Goal: Transaction & Acquisition: Obtain resource

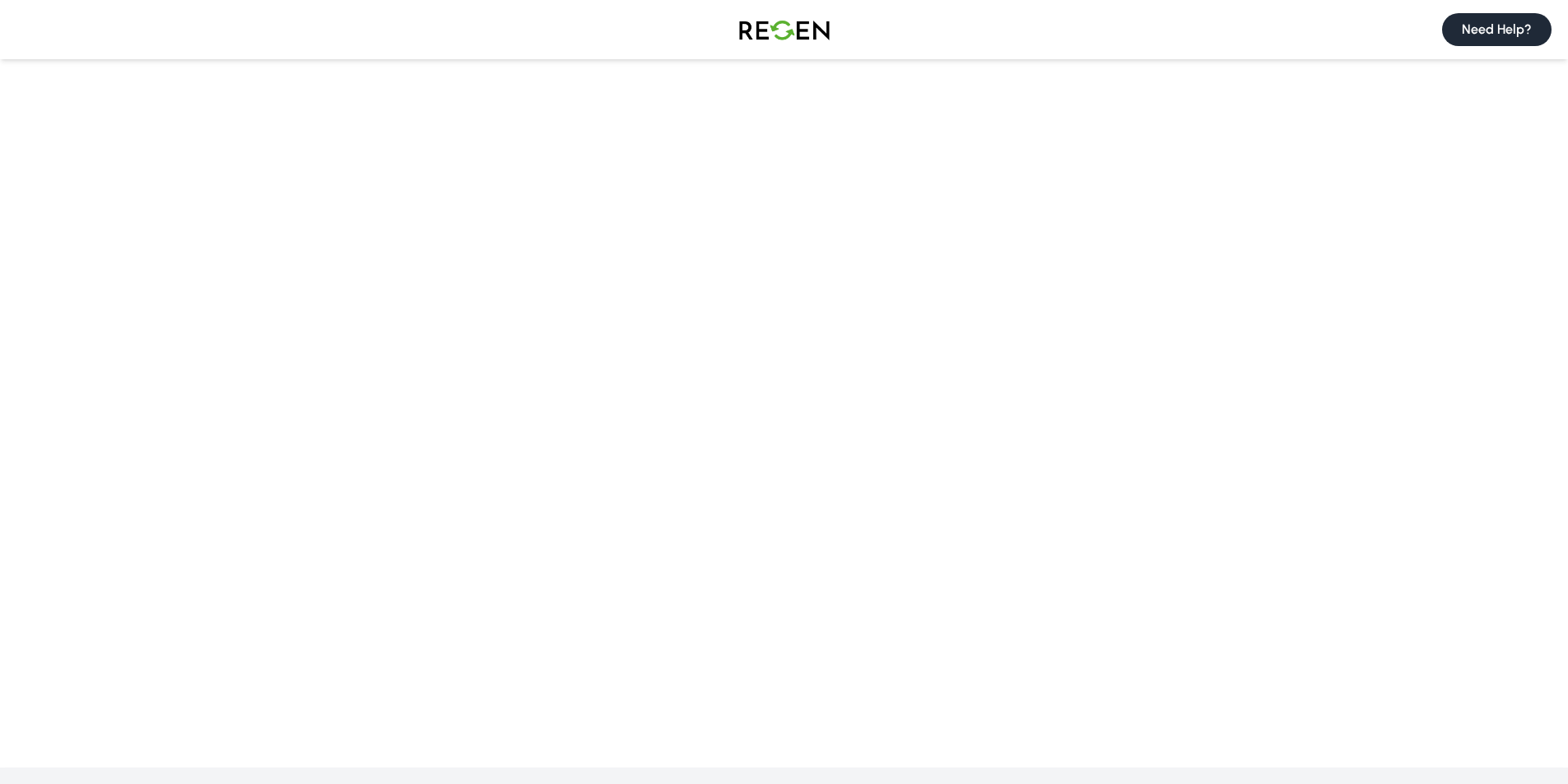
click at [1502, 27] on button "Need Help?" at bounding box center [1497, 30] width 109 height 33
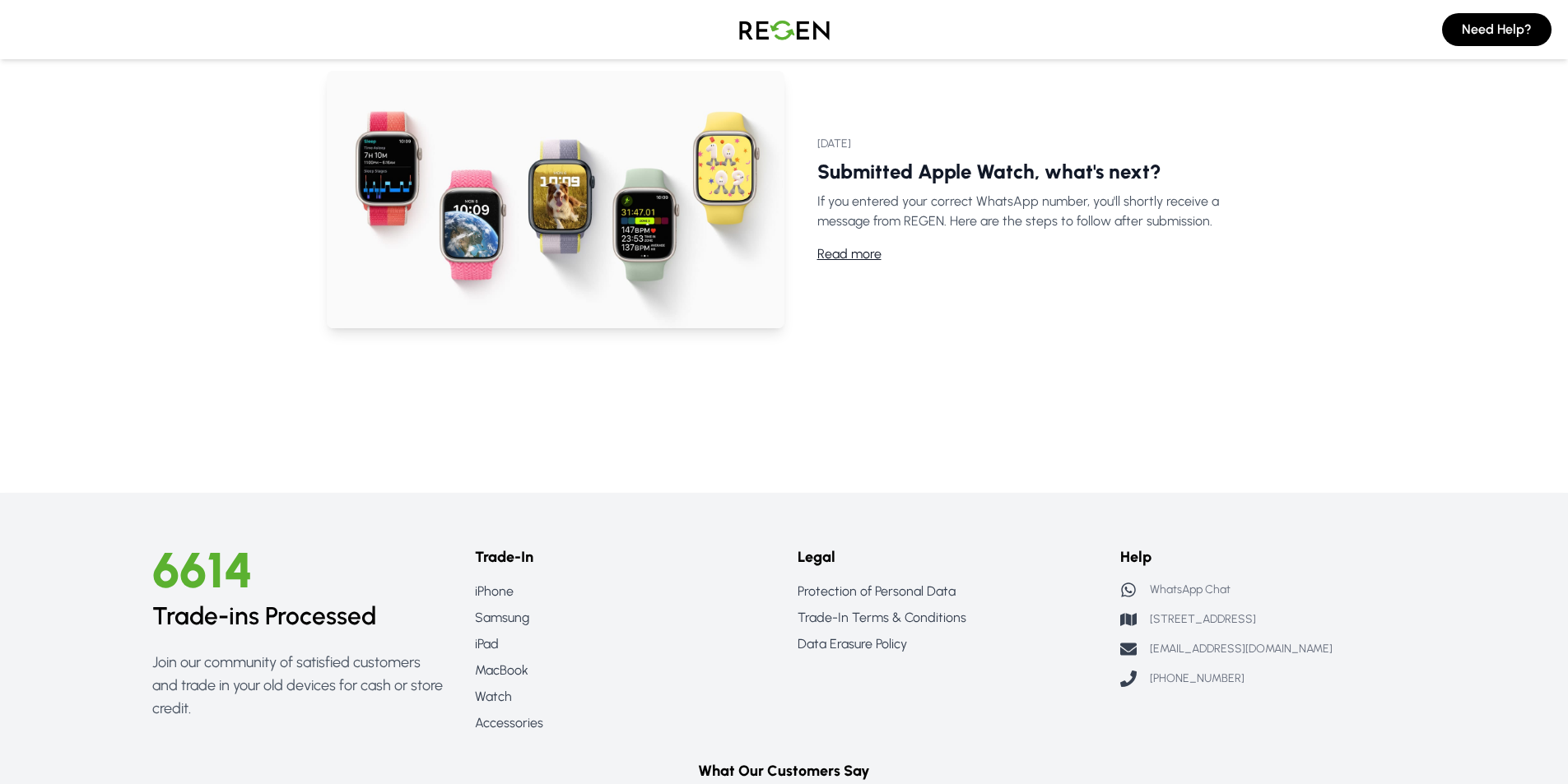
scroll to position [1152, 0]
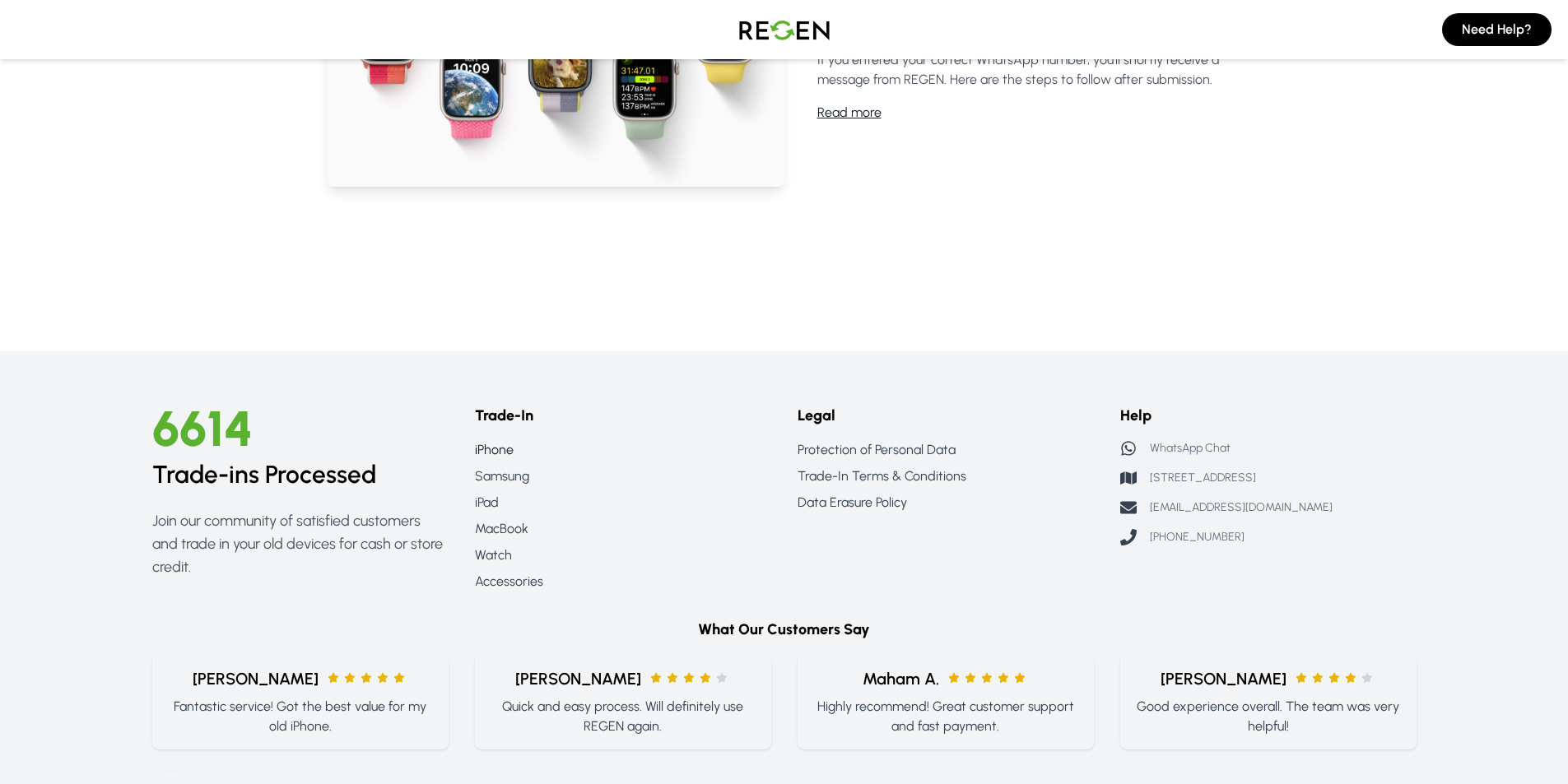
click at [496, 451] on link "iPhone" at bounding box center [622, 450] width 296 height 20
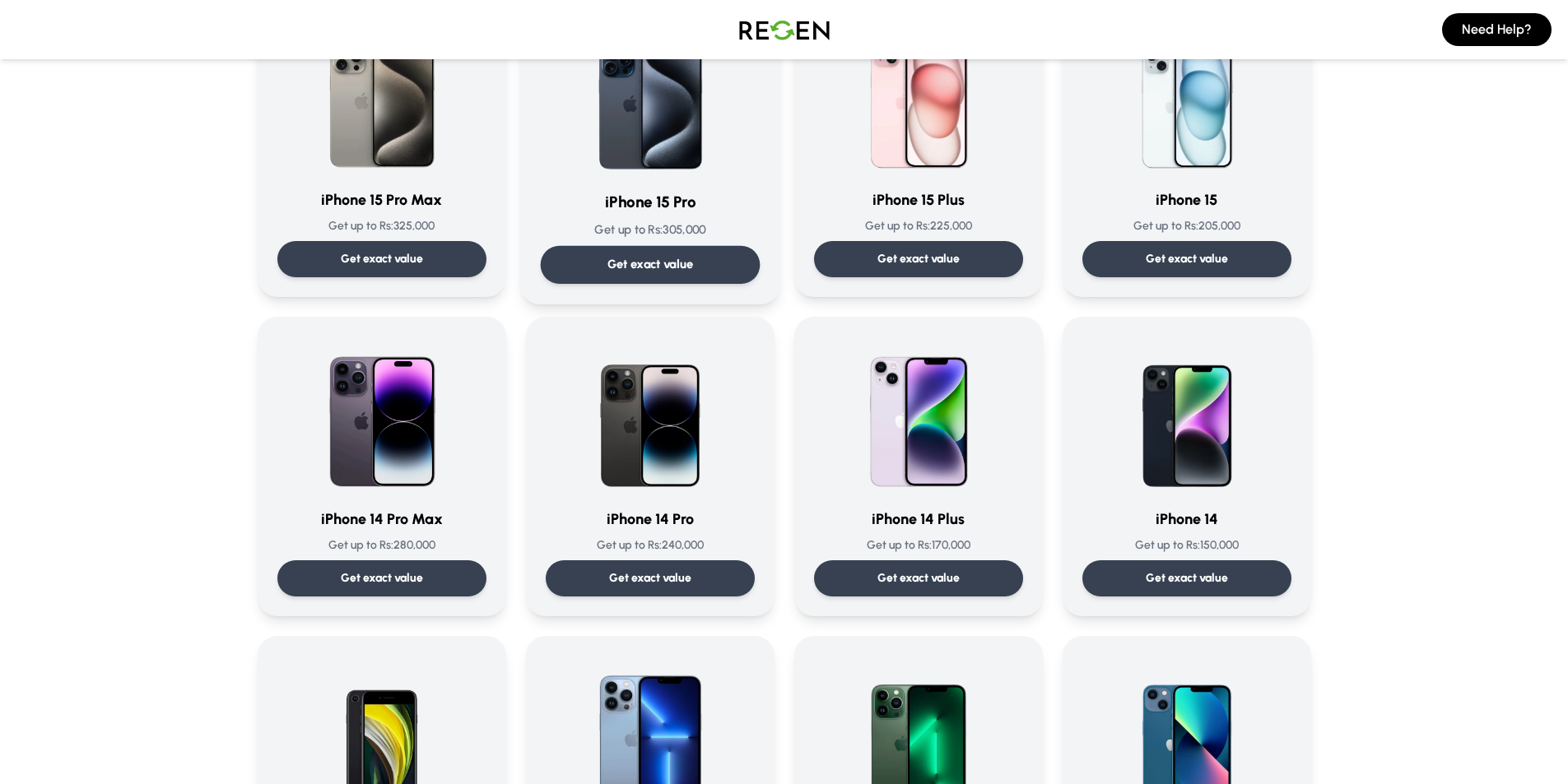
scroll to position [192, 0]
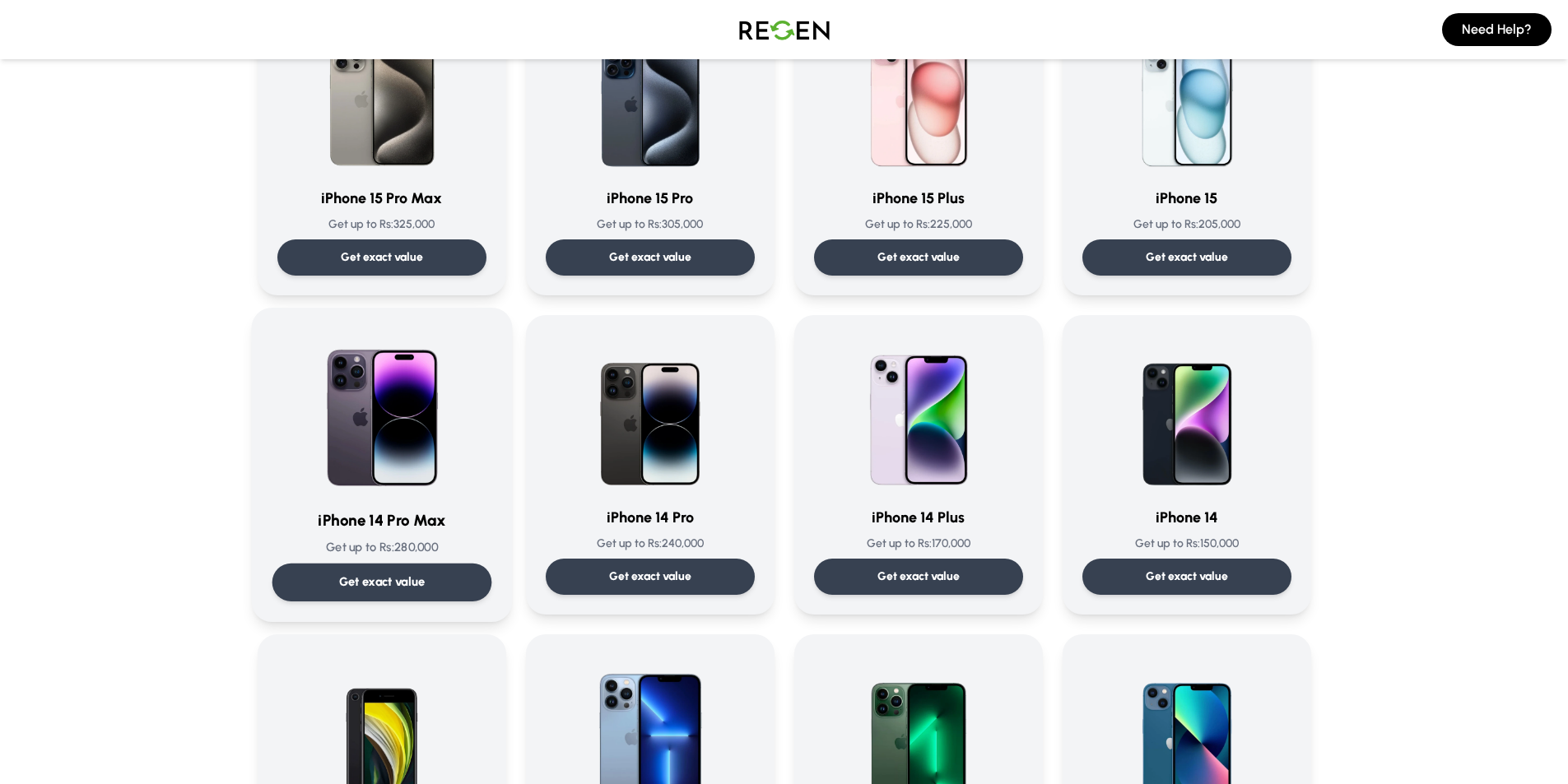
click at [381, 573] on p "Get exact value" at bounding box center [382, 582] width 86 height 17
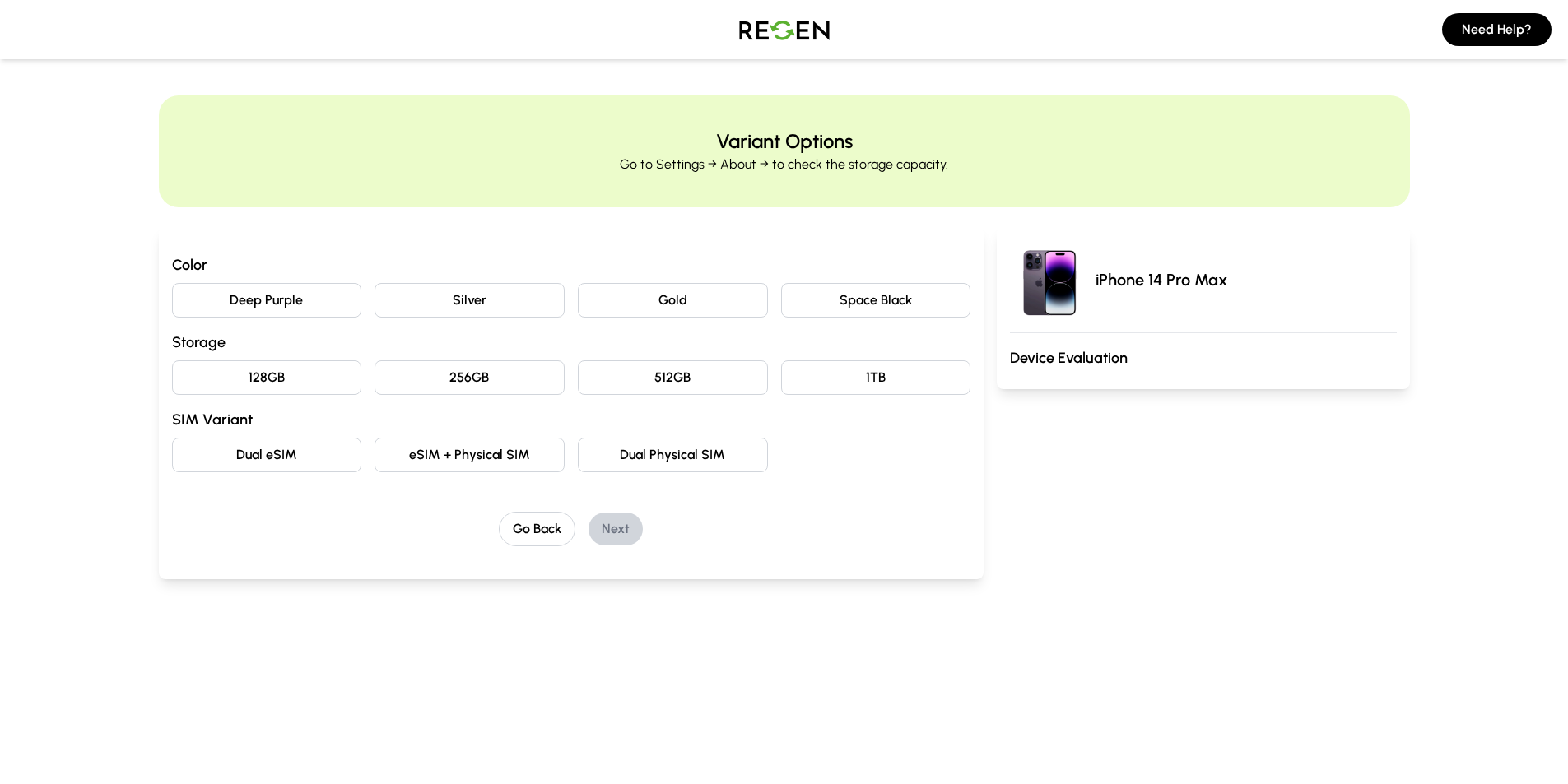
click at [282, 305] on button "Deep Purple" at bounding box center [267, 300] width 190 height 35
click at [265, 366] on button "128GB" at bounding box center [267, 378] width 190 height 35
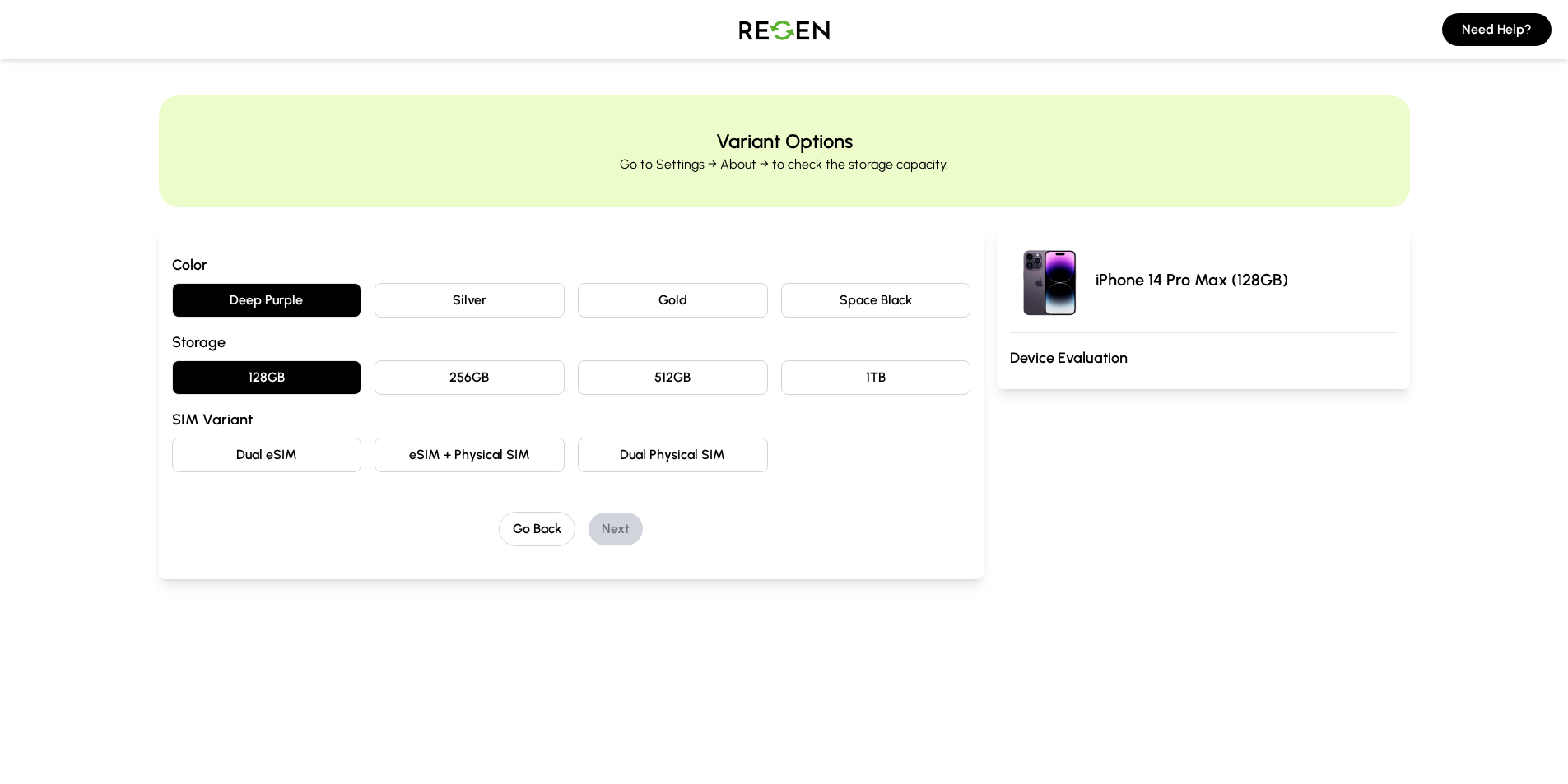
click at [464, 451] on button "eSIM + Physical SIM" at bounding box center [470, 455] width 190 height 35
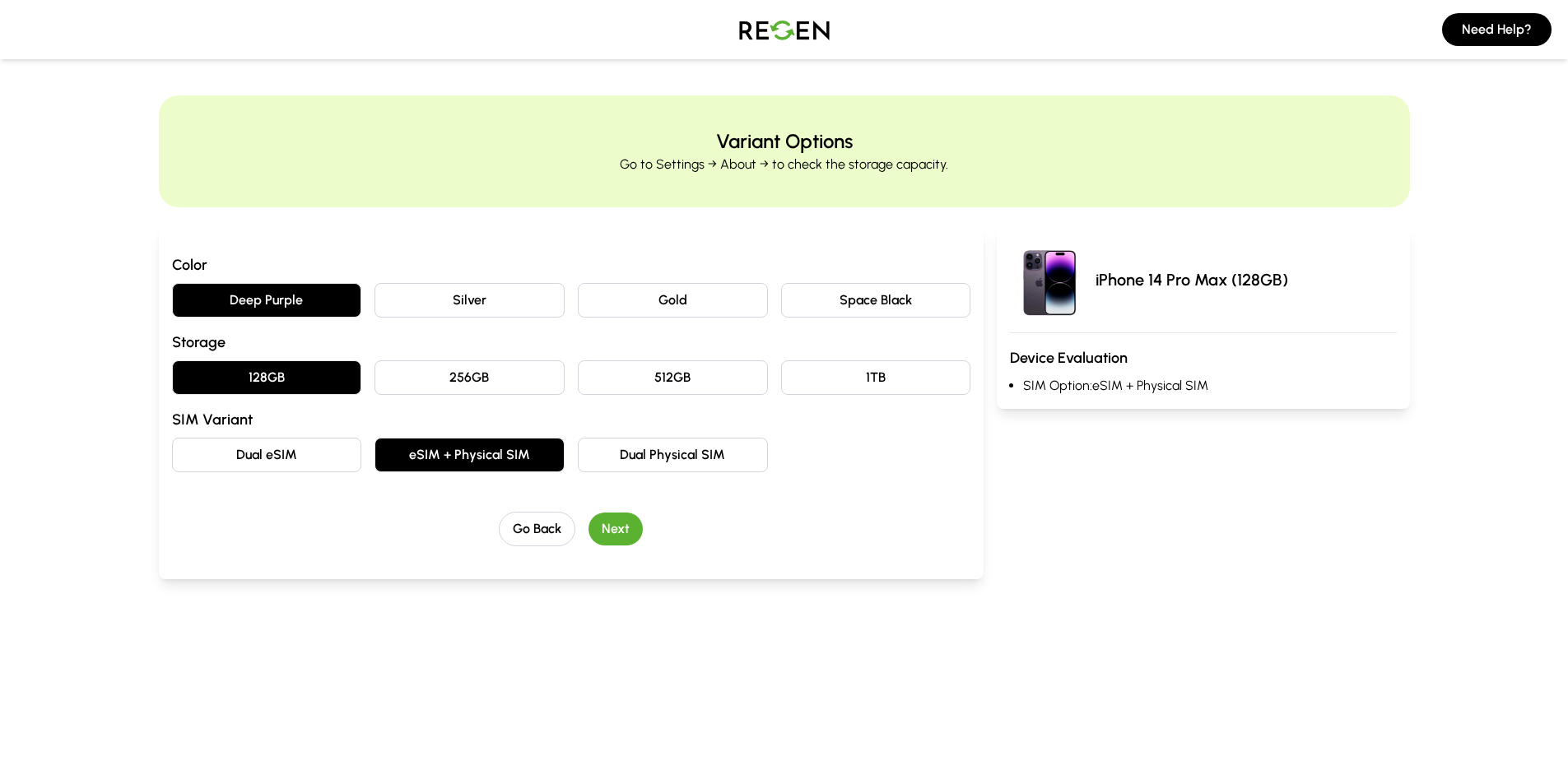
click at [616, 524] on button "Next" at bounding box center [616, 529] width 55 height 33
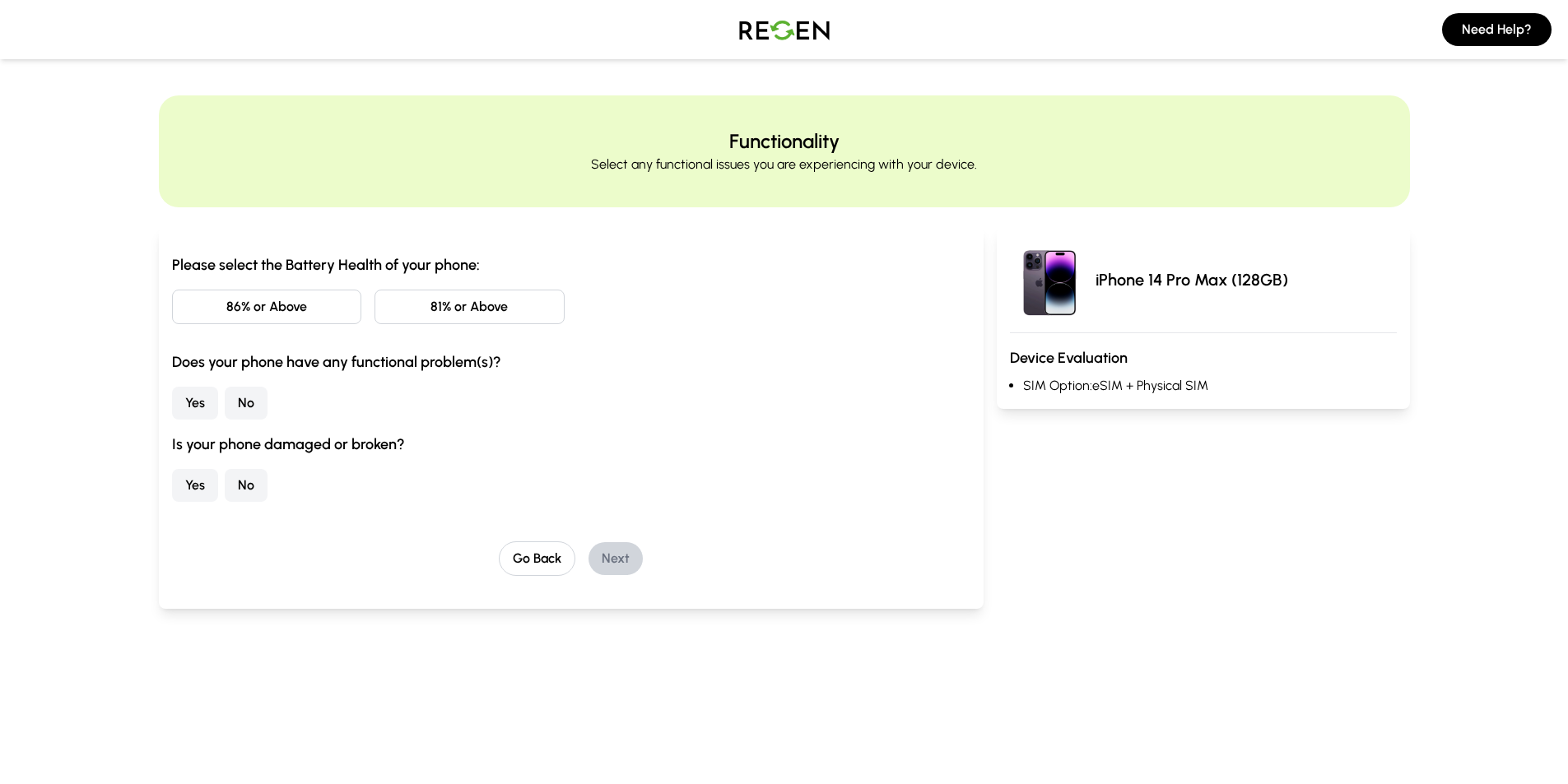
click at [454, 311] on button "81% or Above" at bounding box center [470, 307] width 190 height 35
click at [238, 403] on button "No" at bounding box center [246, 403] width 43 height 33
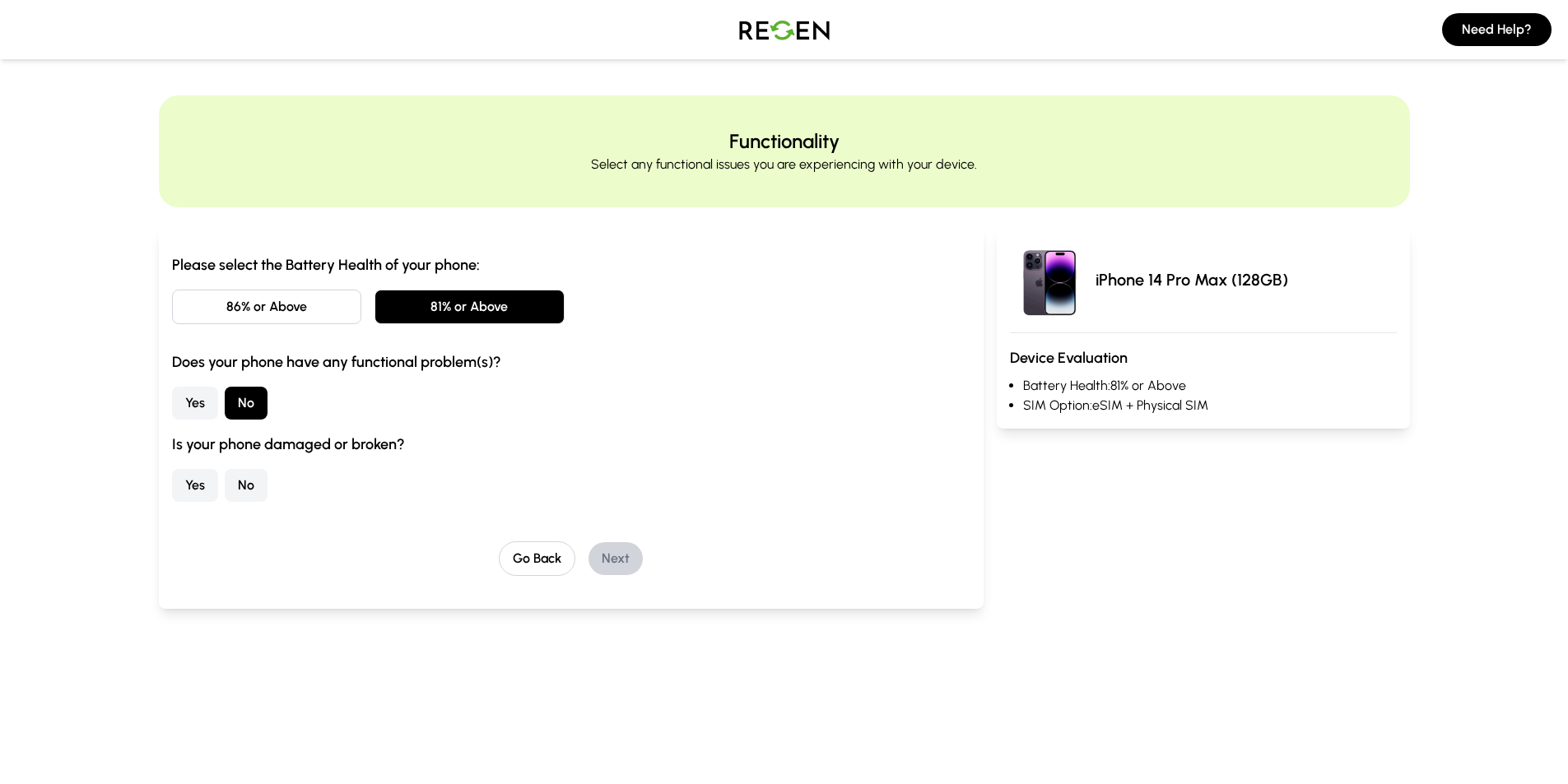
click at [234, 486] on button "No" at bounding box center [246, 485] width 43 height 33
click at [627, 556] on button "Next" at bounding box center [616, 559] width 55 height 33
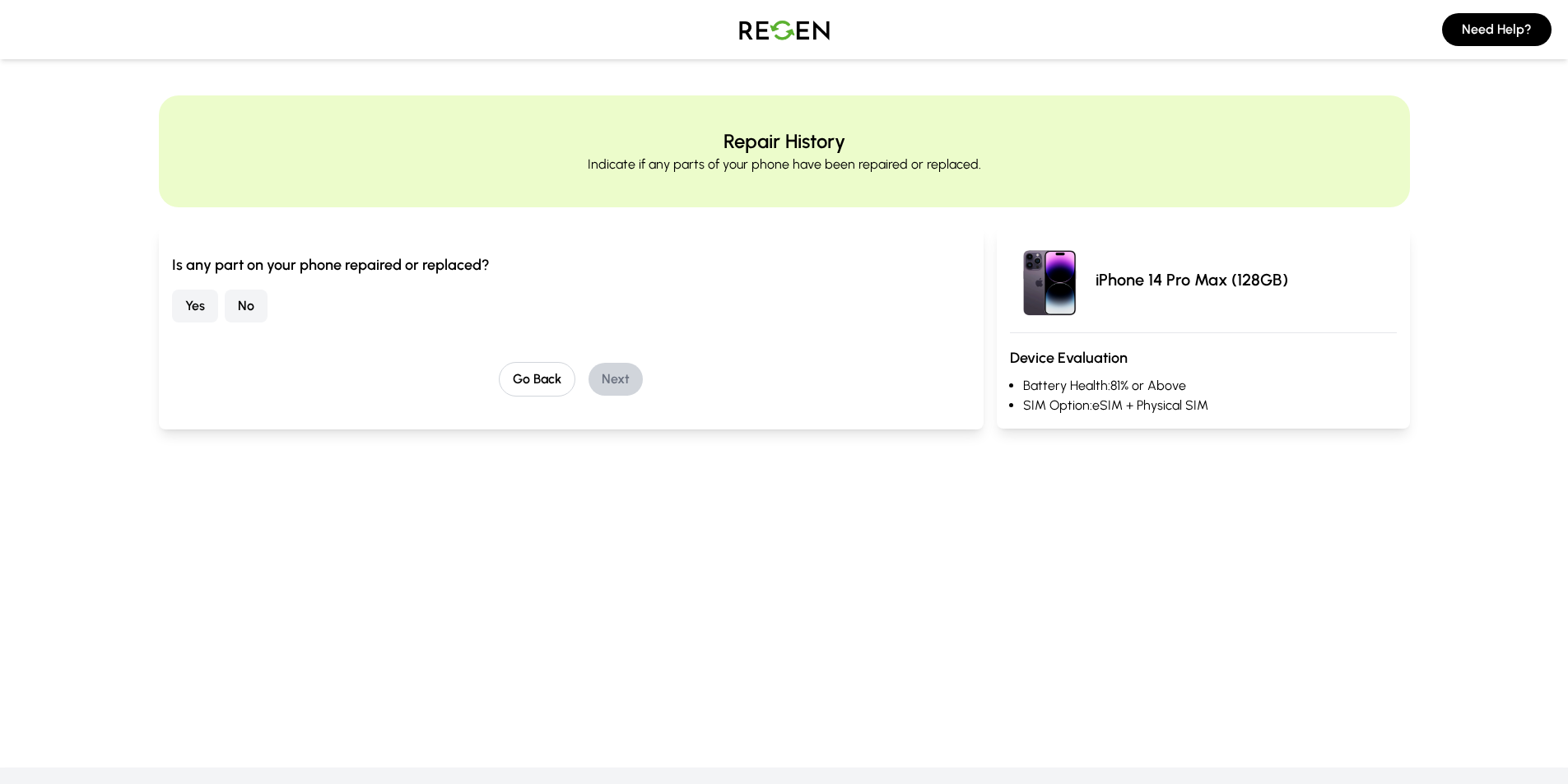
click at [246, 305] on button "No" at bounding box center [246, 306] width 43 height 33
click at [630, 380] on button "Next" at bounding box center [616, 380] width 55 height 33
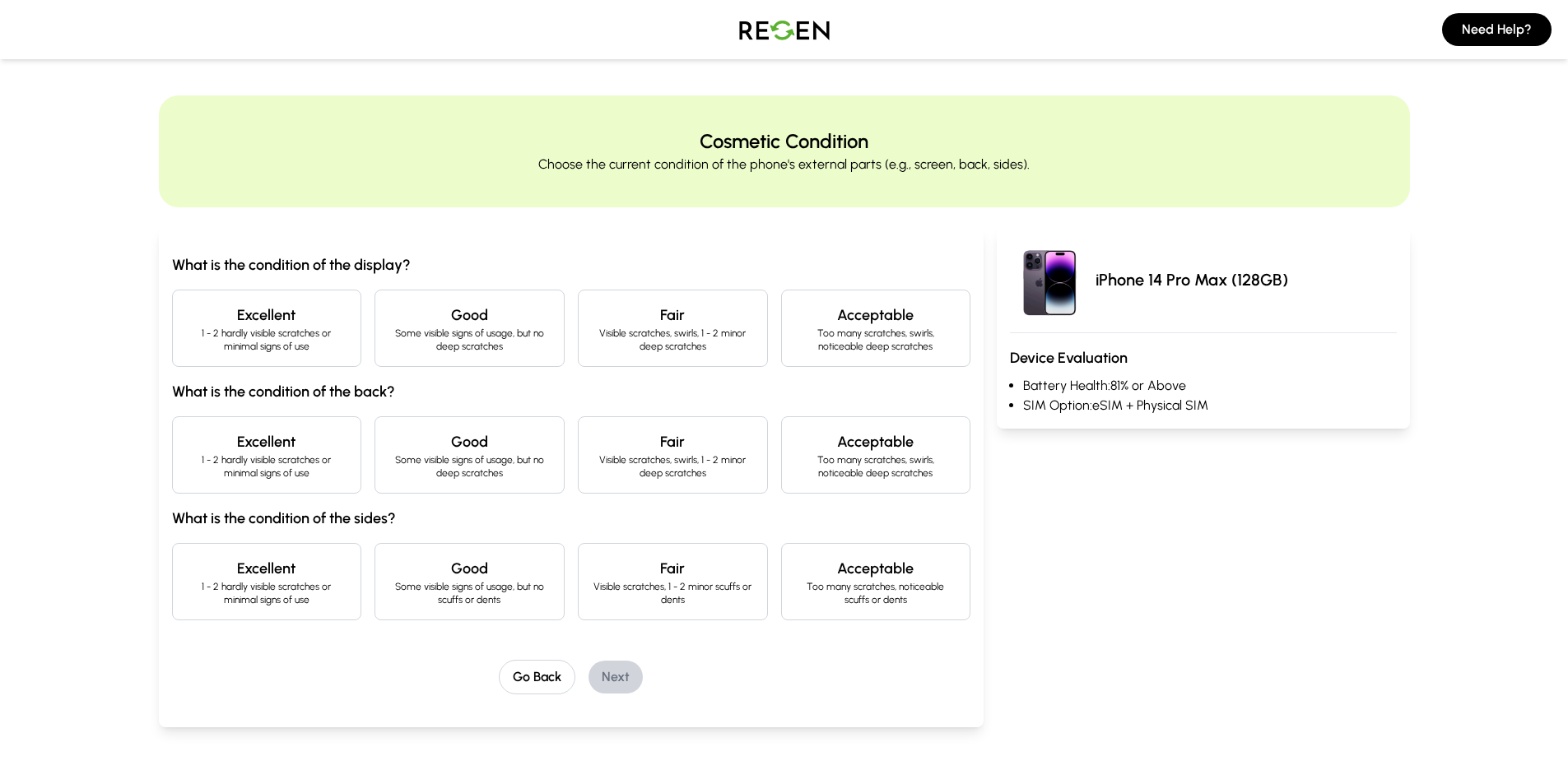
click at [258, 310] on h4 "Excellent" at bounding box center [267, 315] width 162 height 23
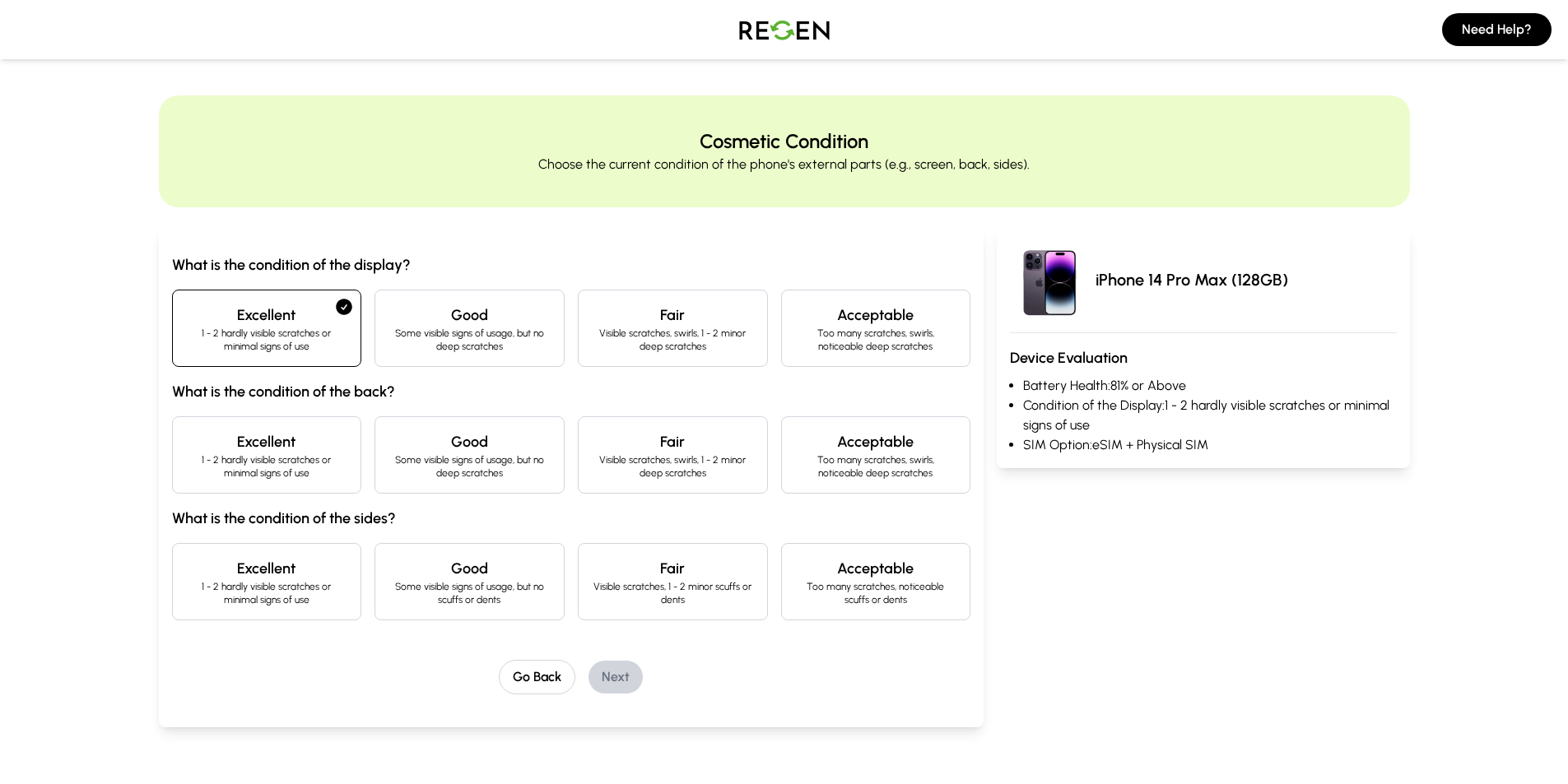
click at [280, 462] on p "1 - 2 hardly visible scratches or minimal signs of use" at bounding box center [267, 466] width 162 height 26
click at [290, 566] on h4 "Excellent" at bounding box center [267, 568] width 162 height 23
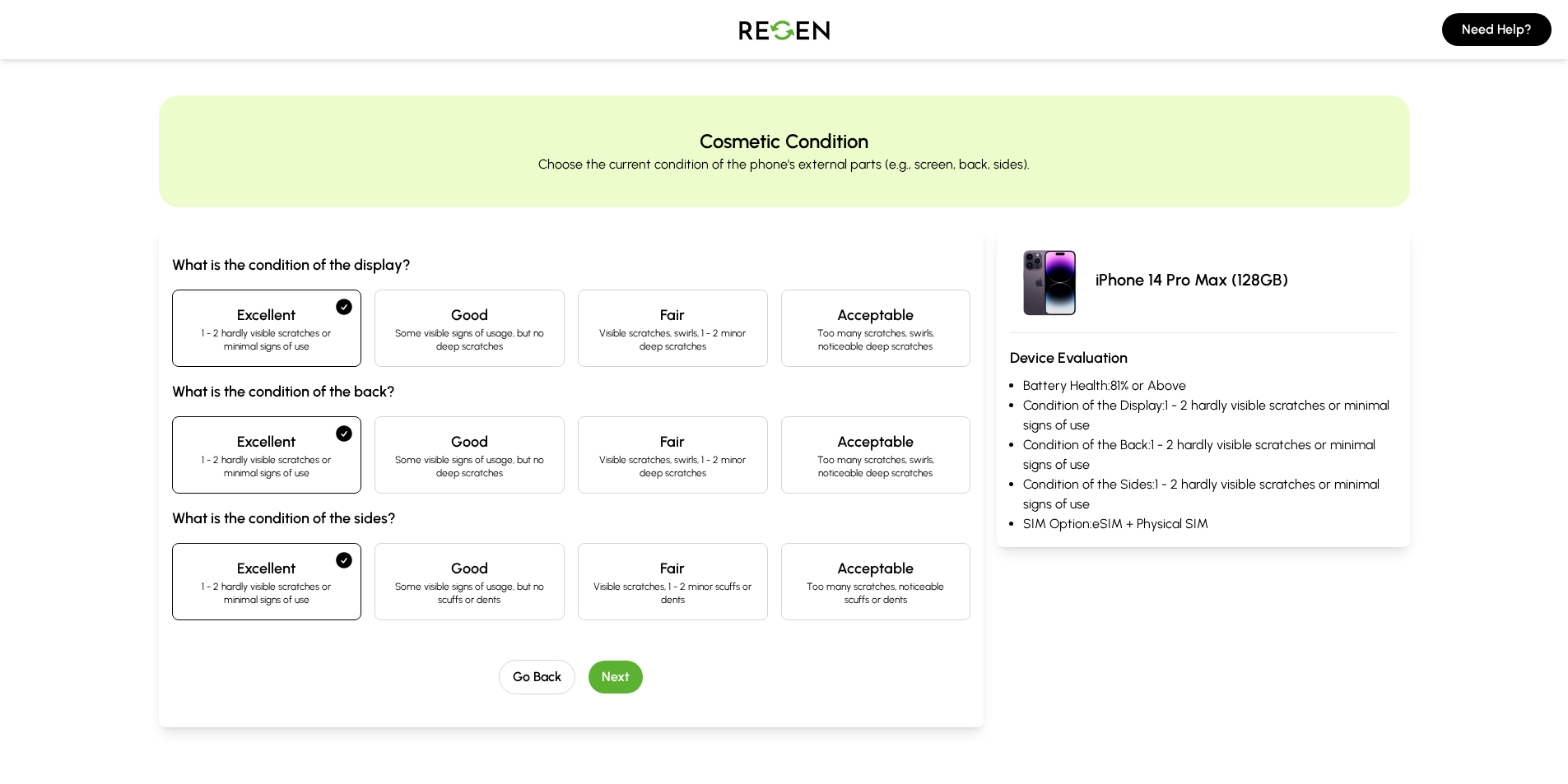
click at [606, 676] on button "Next" at bounding box center [616, 677] width 55 height 33
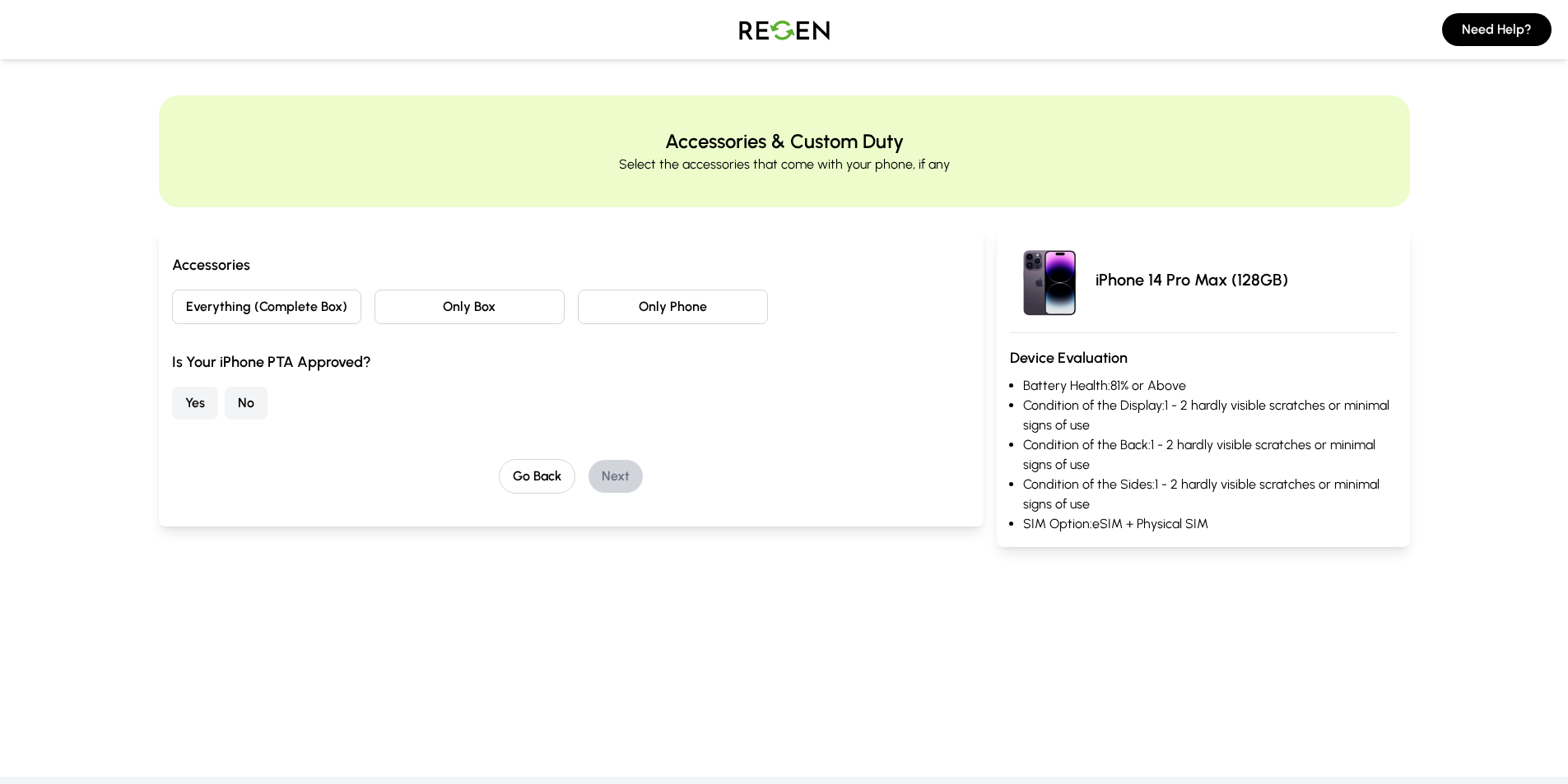
drag, startPoint x: 480, startPoint y: 311, endPoint x: 433, endPoint y: 322, distance: 48.3
click at [480, 311] on button "Only Box" at bounding box center [470, 307] width 190 height 35
click at [191, 393] on button "Yes" at bounding box center [195, 403] width 46 height 33
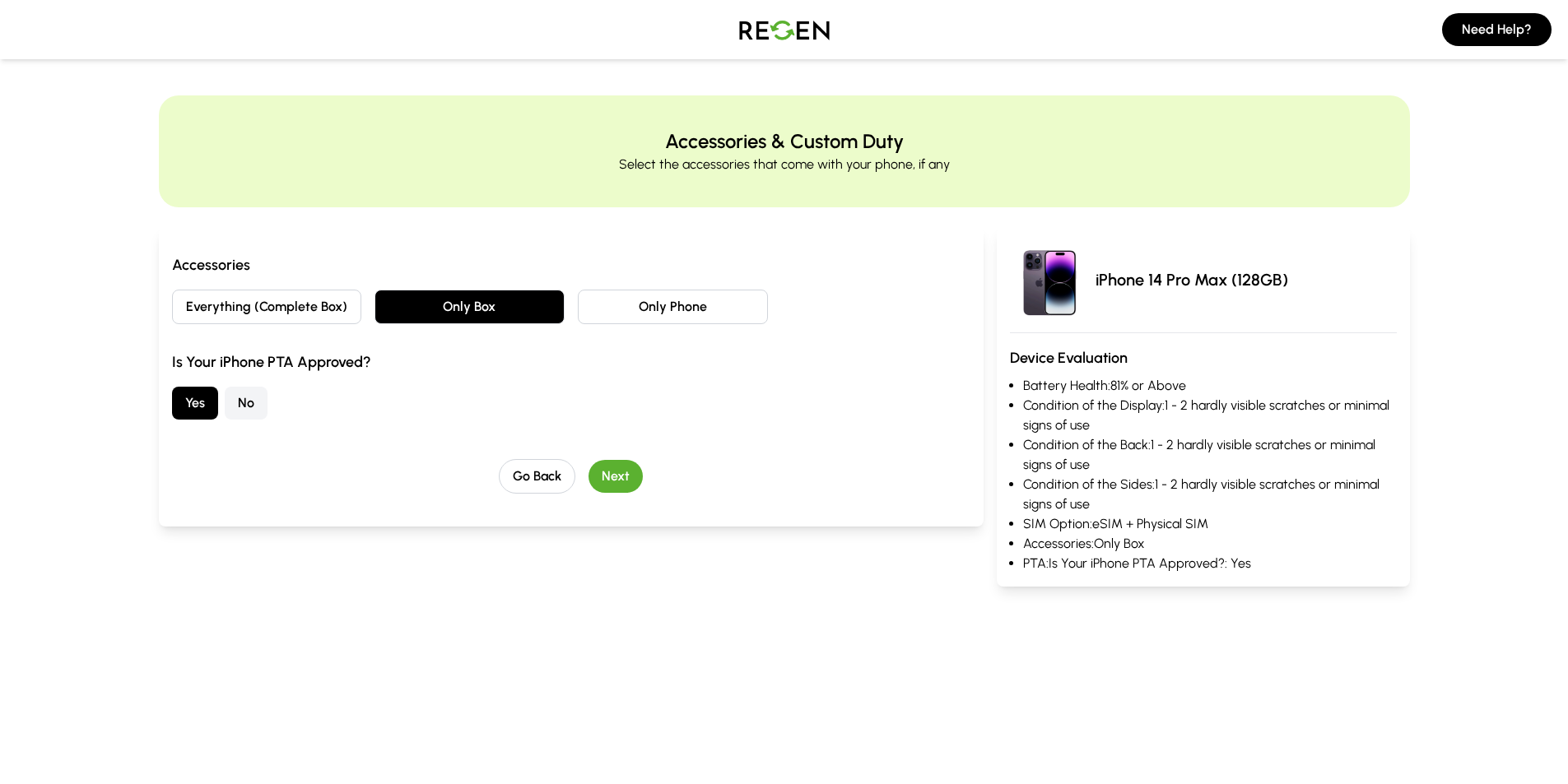
click at [607, 475] on button "Next" at bounding box center [616, 476] width 55 height 33
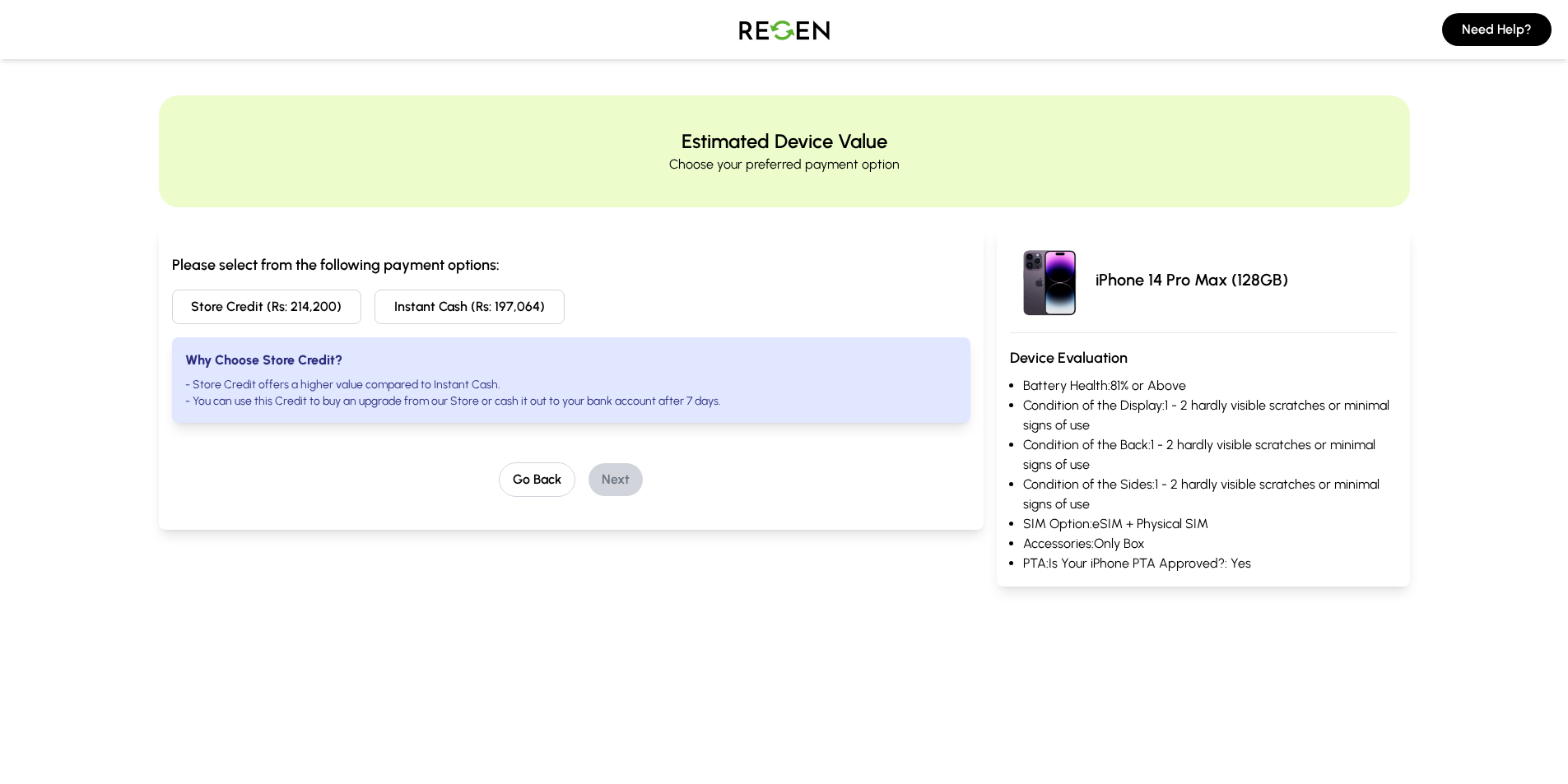
click at [446, 305] on button "Instant Cash (Rs: 197,064)" at bounding box center [470, 307] width 190 height 35
click at [289, 305] on button "Store Credit (Rs: 214,200)" at bounding box center [267, 307] width 190 height 35
click at [620, 485] on button "Next" at bounding box center [616, 479] width 55 height 33
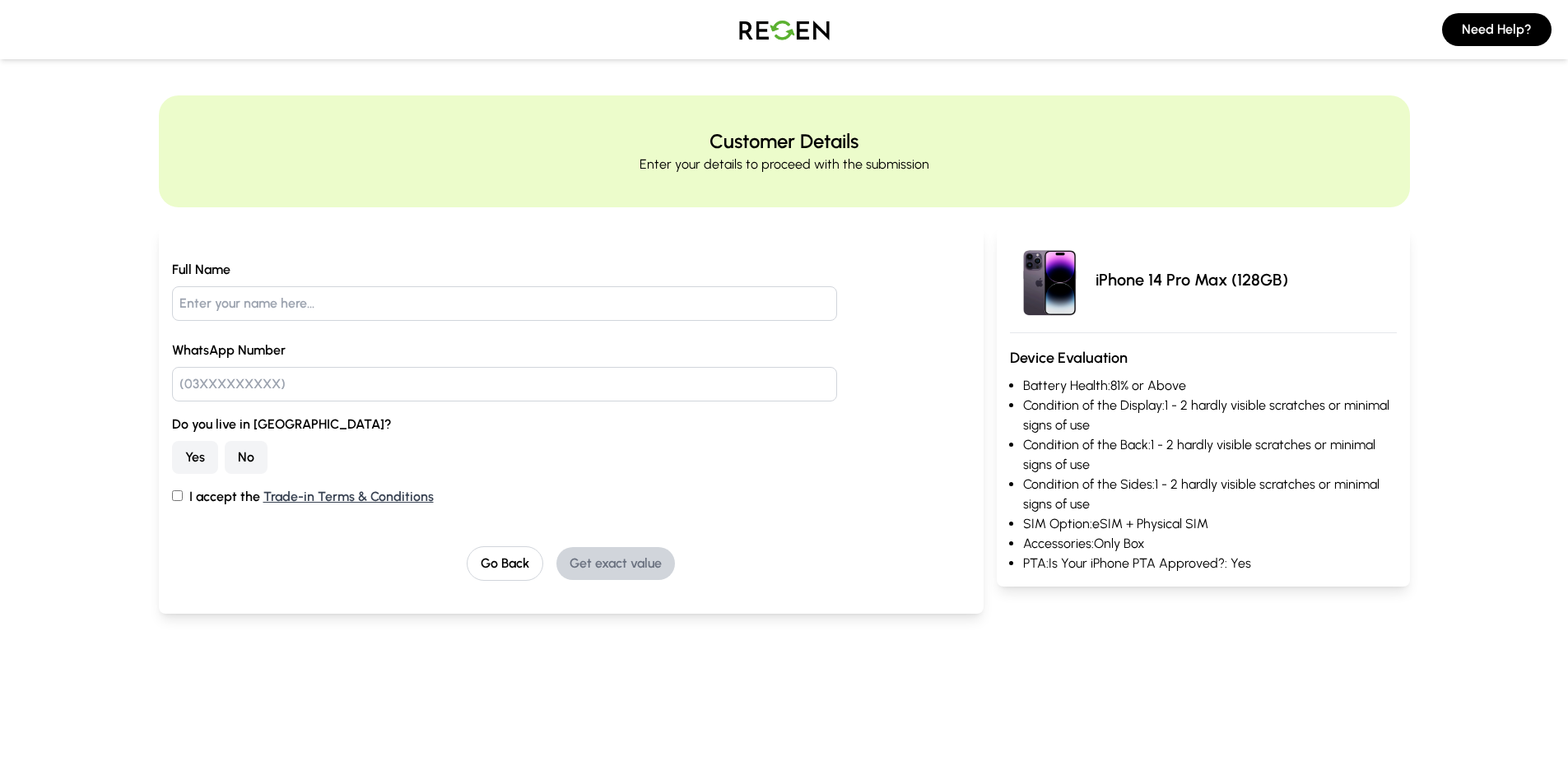
click at [192, 450] on button "Yes" at bounding box center [195, 457] width 46 height 33
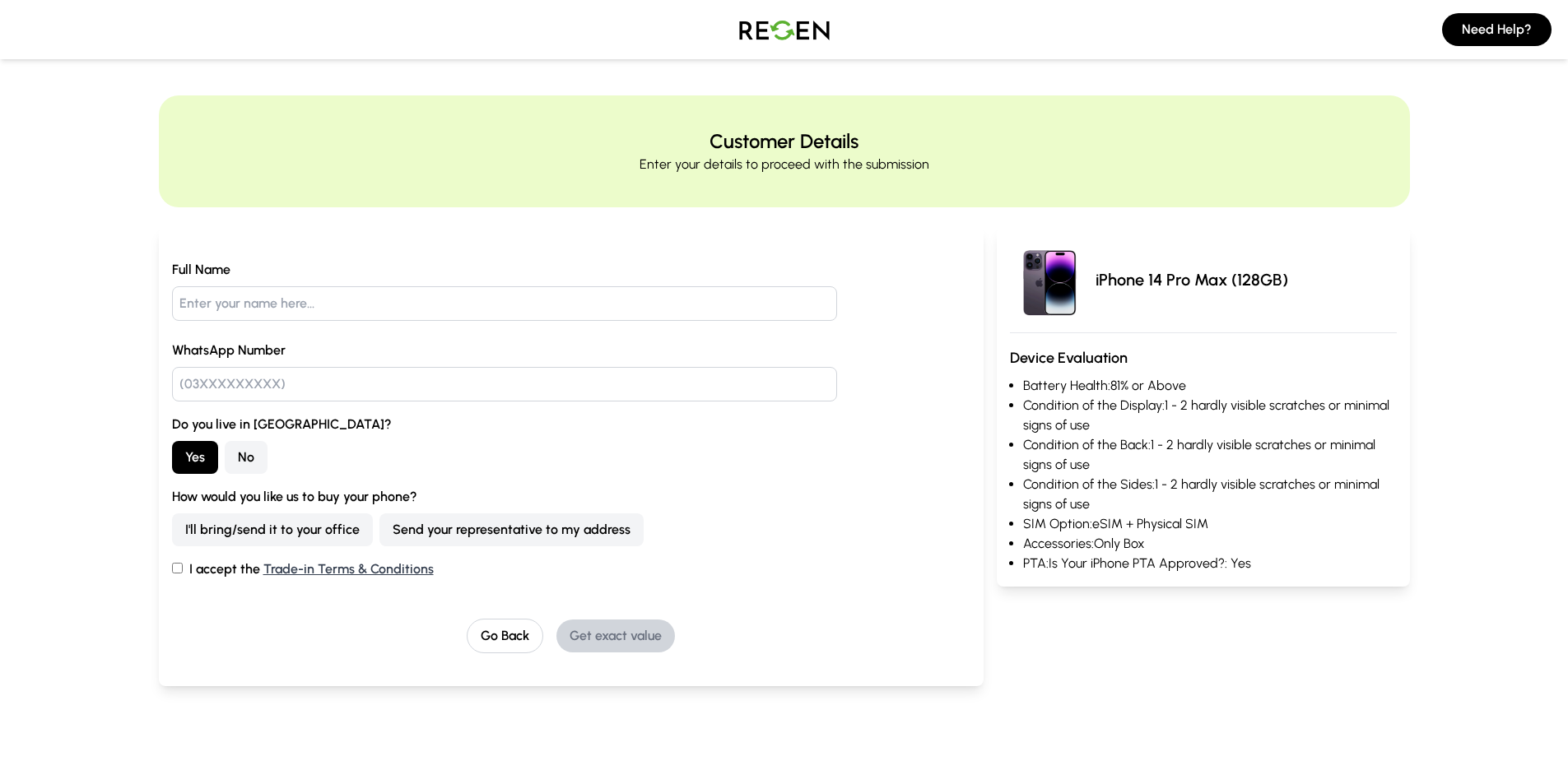
click at [500, 531] on button "Send your representative to my address" at bounding box center [512, 530] width 265 height 33
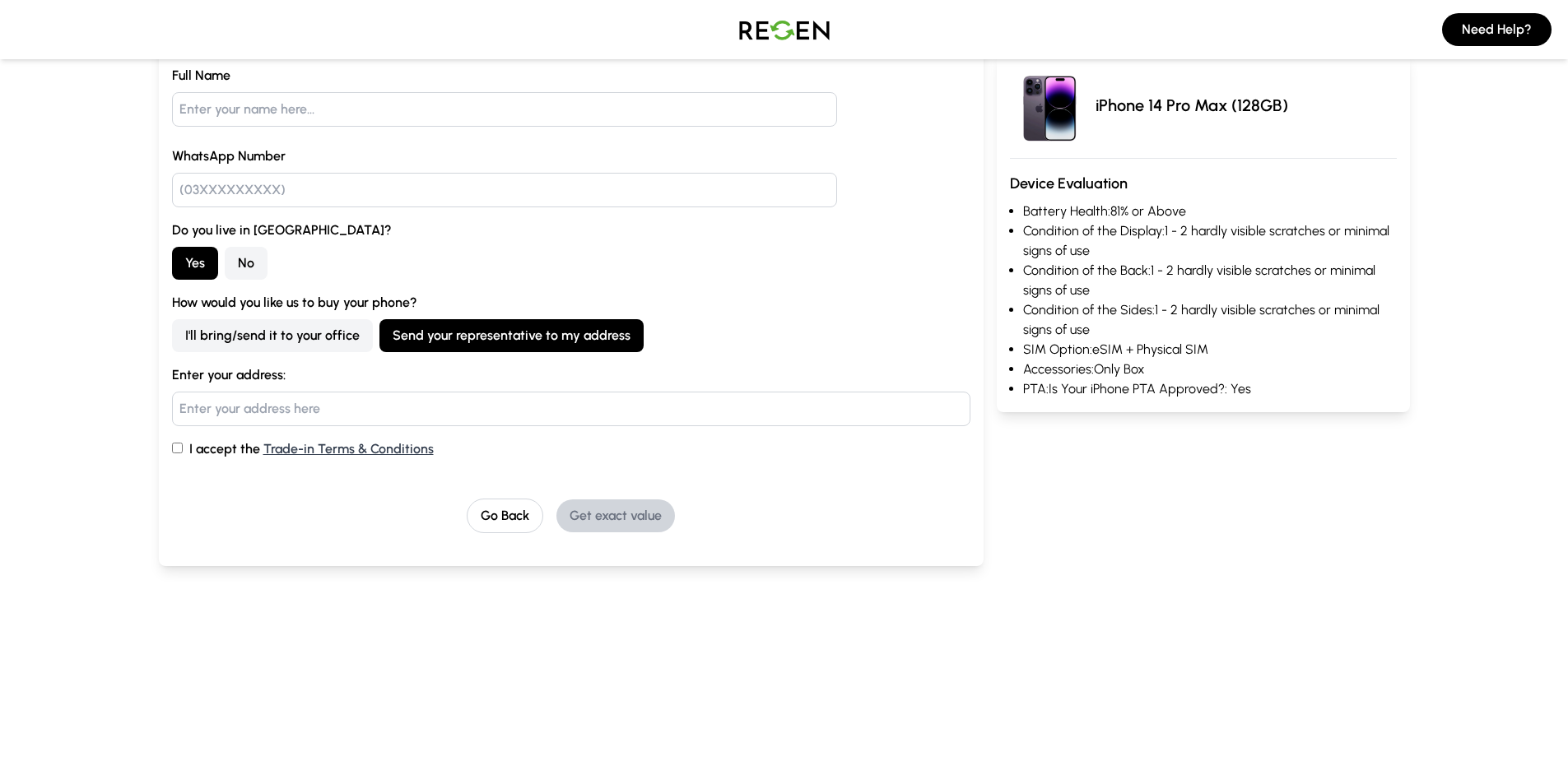
scroll to position [192, 0]
click at [293, 401] on input "text" at bounding box center [571, 411] width 799 height 35
click at [255, 192] on input "text" at bounding box center [504, 193] width 666 height 35
click at [270, 113] on input "text" at bounding box center [504, 112] width 666 height 35
click at [357, 452] on link "Trade-in Terms & Conditions" at bounding box center [349, 451] width 171 height 15
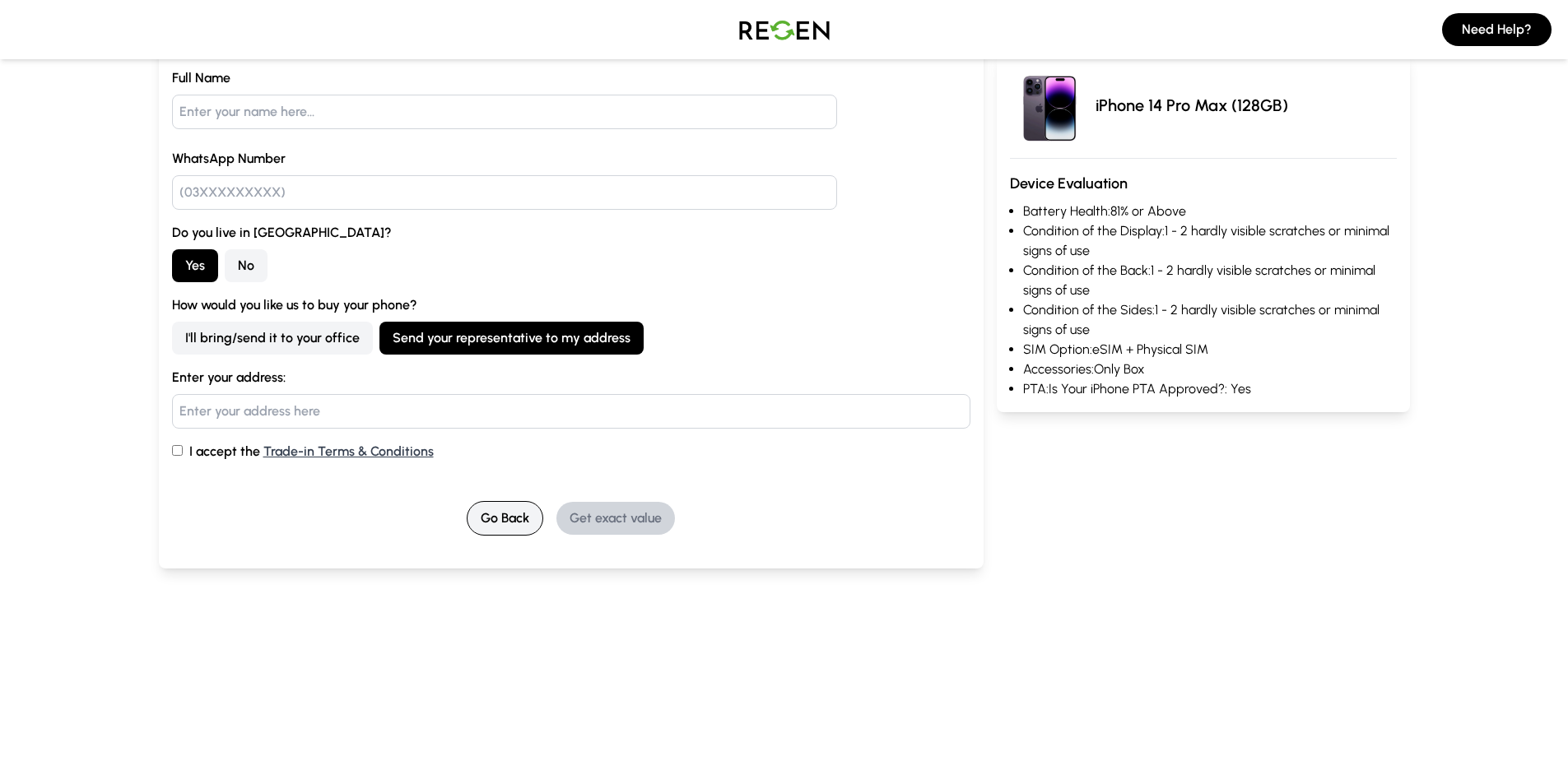
click at [508, 519] on button "Go Back" at bounding box center [505, 519] width 77 height 35
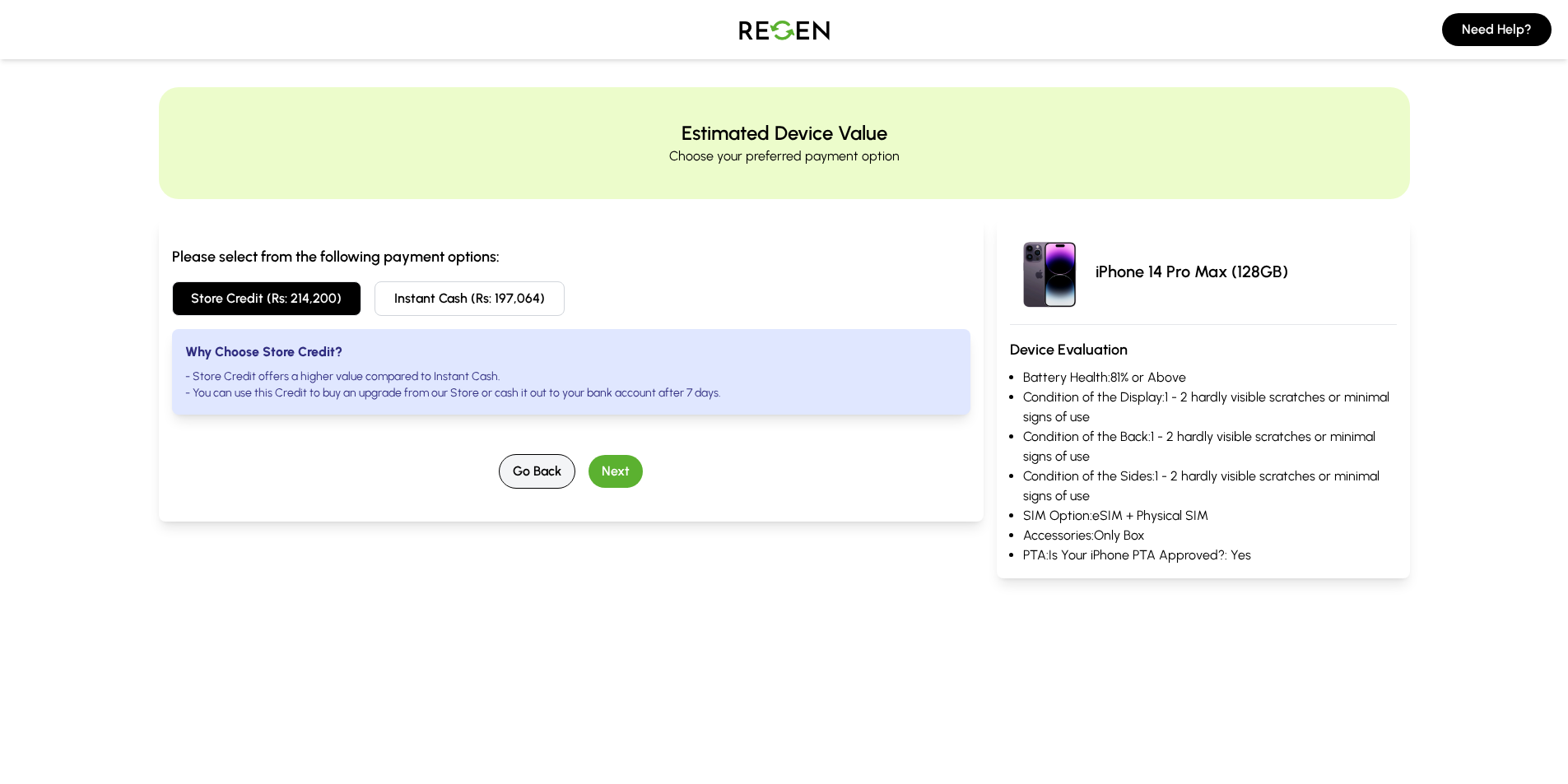
scroll to position [0, 0]
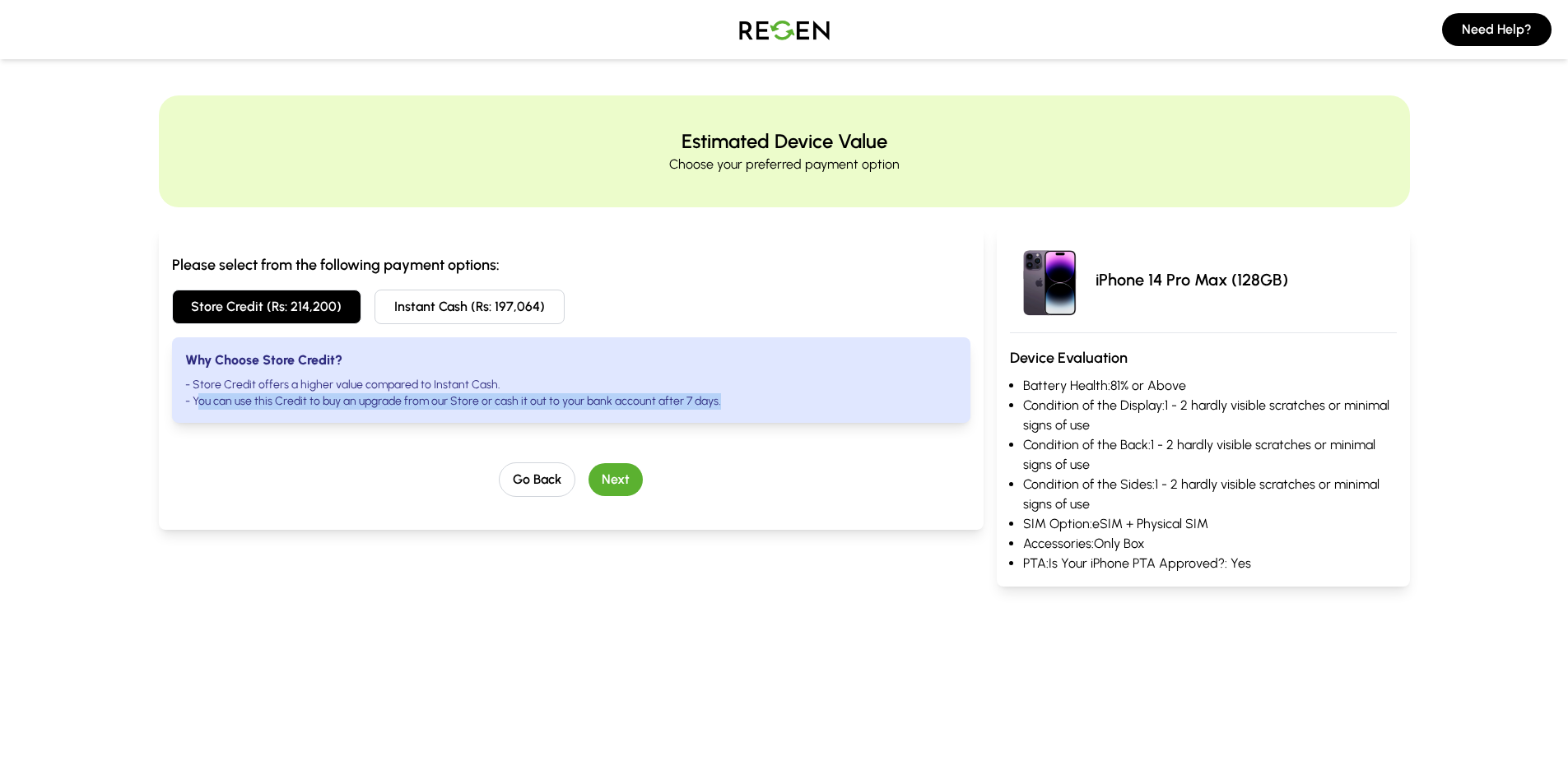
drag, startPoint x: 197, startPoint y: 404, endPoint x: 797, endPoint y: 422, distance: 600.3
click at [797, 422] on div "Why Choose Store Credit? - Store Credit offers a higher value compared to Insta…" at bounding box center [571, 380] width 799 height 85
click at [727, 416] on div "Why Choose Store Credit? - Store Credit offers a higher value compared to Insta…" at bounding box center [571, 380] width 799 height 85
drag, startPoint x: 723, startPoint y: 404, endPoint x: 193, endPoint y: 404, distance: 530.0
click at [193, 404] on li "- You can use this Credit to buy an upgrade from our Store or cash it out to yo…" at bounding box center [572, 401] width 773 height 16
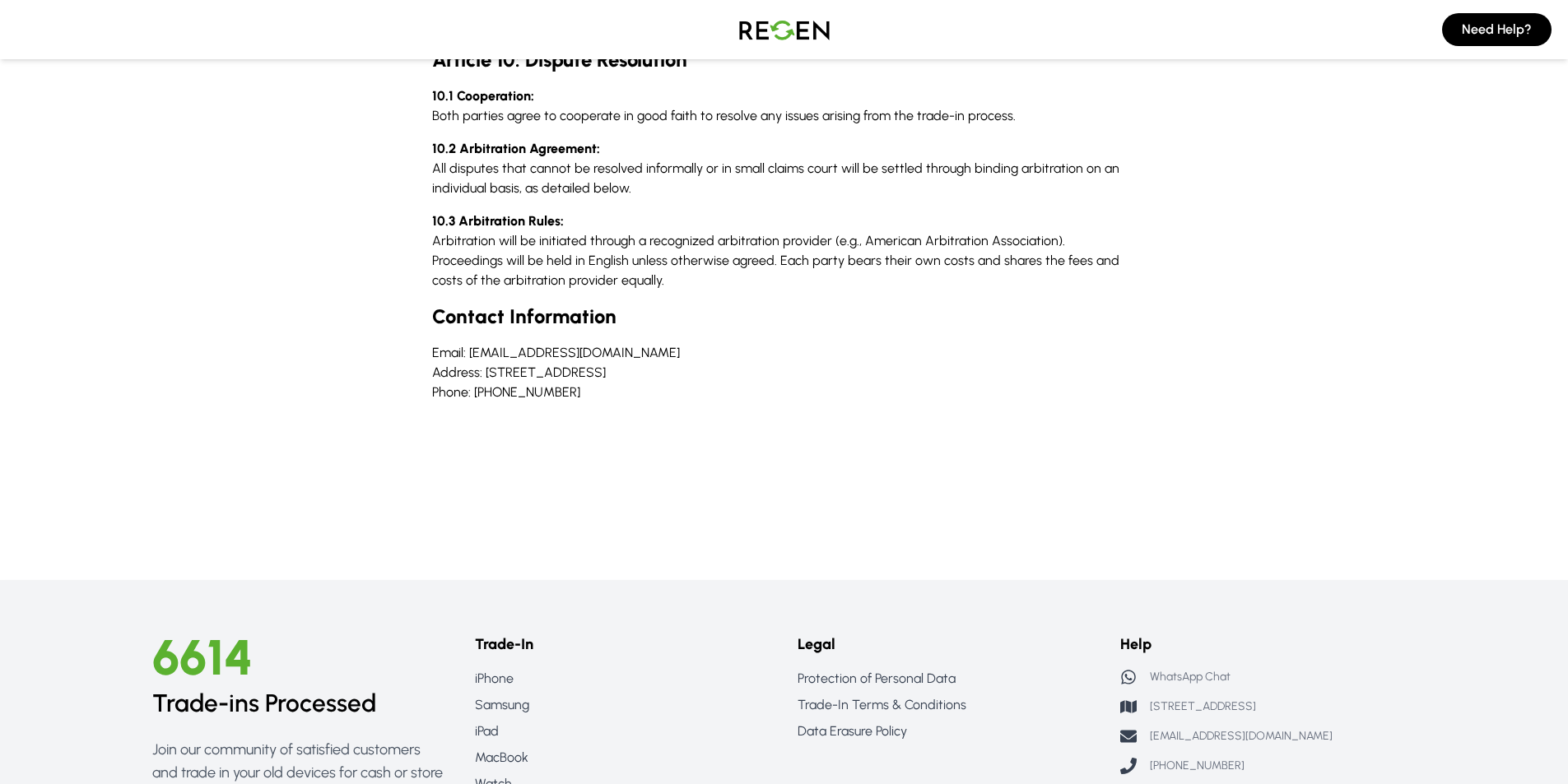
scroll to position [1892, 0]
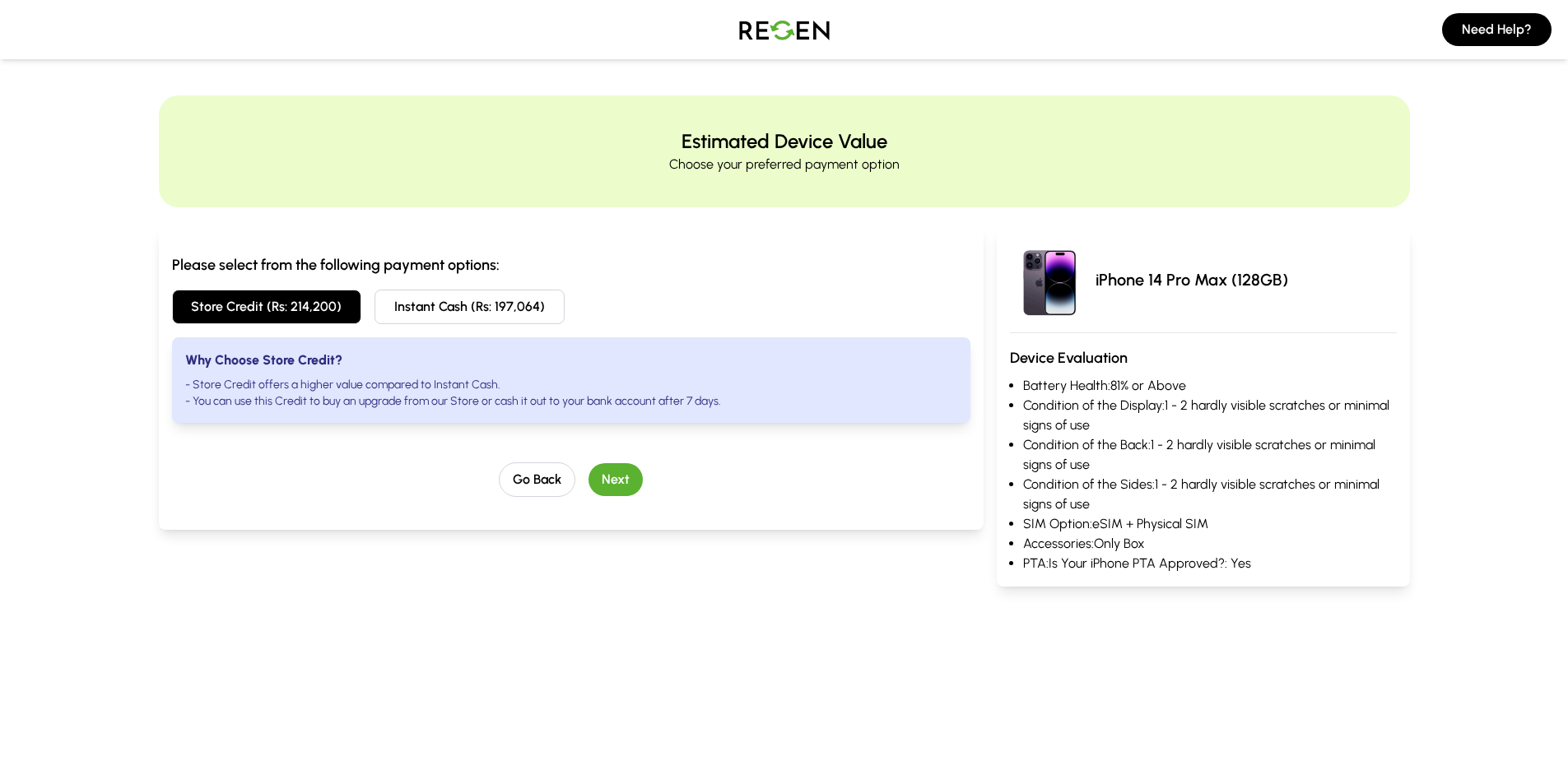
click at [1393, 280] on div "iPhone 14 Pro Max (128GB)" at bounding box center [1203, 280] width 386 height 79
